Goal: Transaction & Acquisition: Purchase product/service

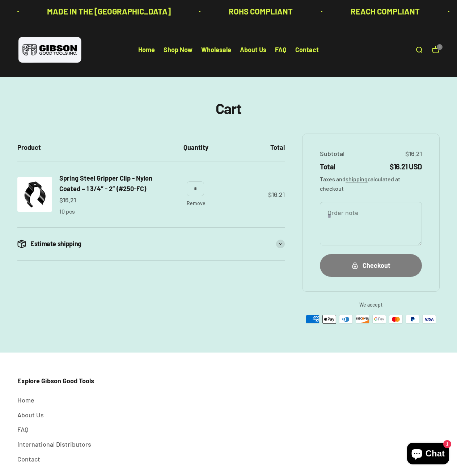
type input "*"
click at [182, 303] on div "**********" at bounding box center [228, 229] width 422 height 190
click at [380, 266] on div "Checkout" at bounding box center [370, 265] width 73 height 10
